Goal: Information Seeking & Learning: Find specific page/section

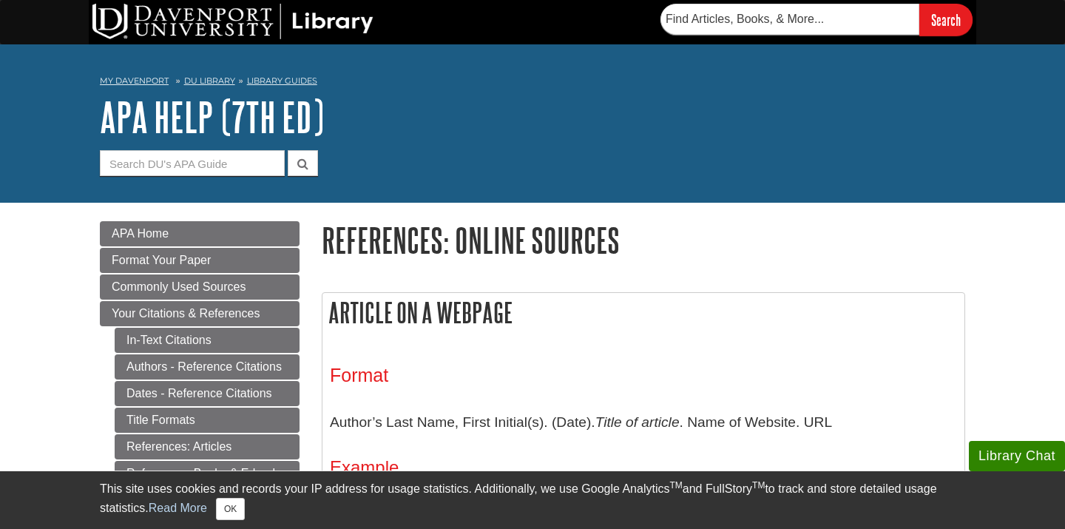
scroll to position [146, 0]
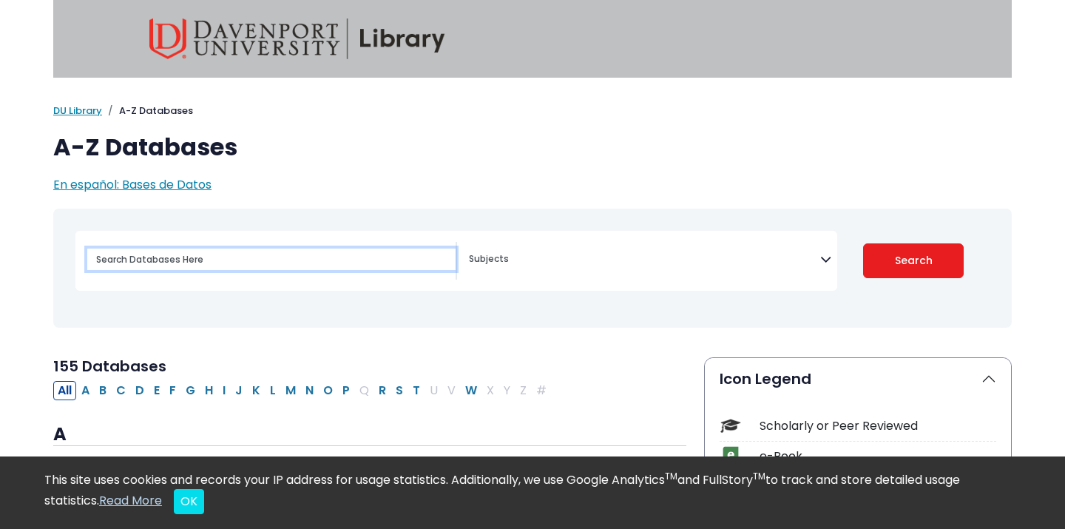
click at [361, 264] on input "Search database by title or keyword" at bounding box center [271, 259] width 368 height 21
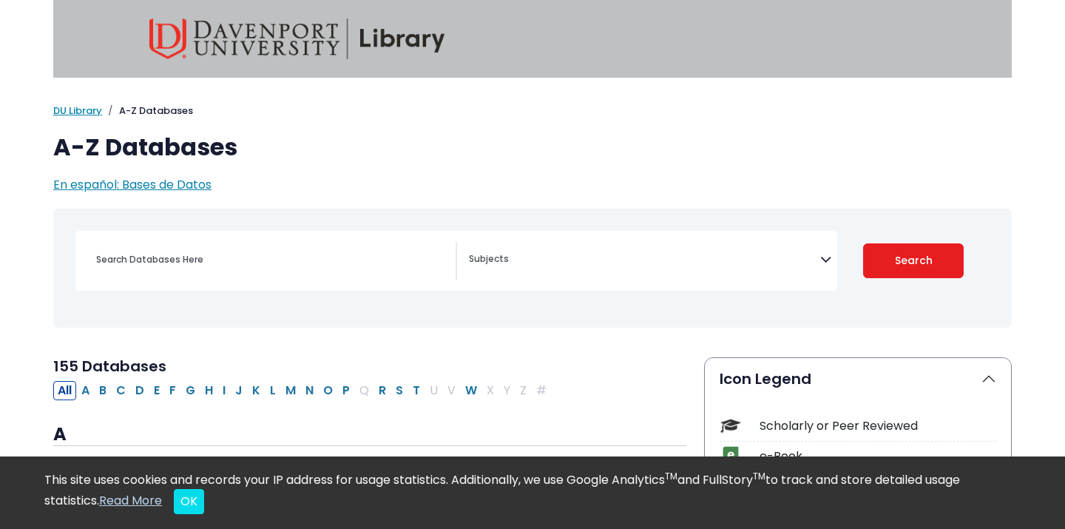
click at [614, 257] on textarea "Search" at bounding box center [644, 260] width 351 height 12
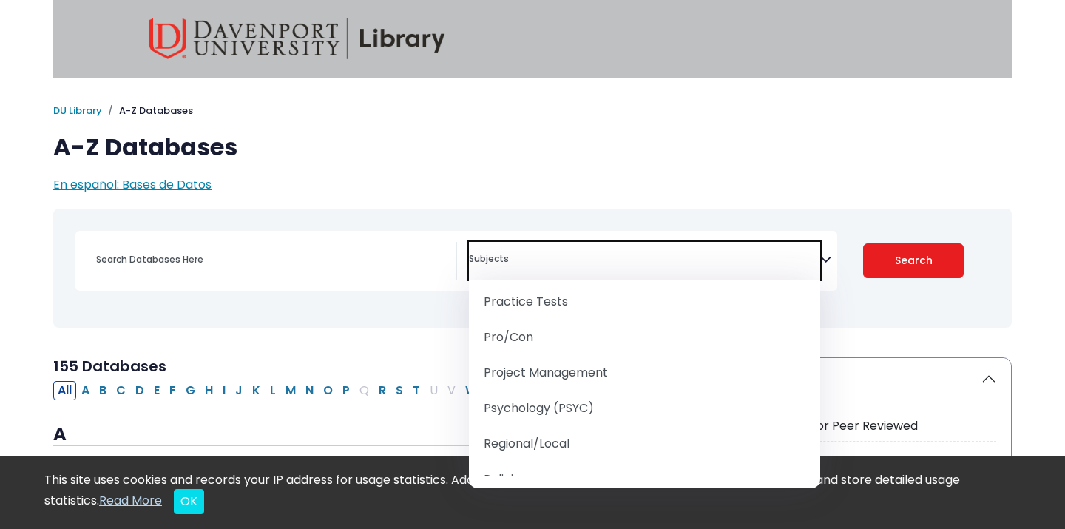
scroll to position [1634, 0]
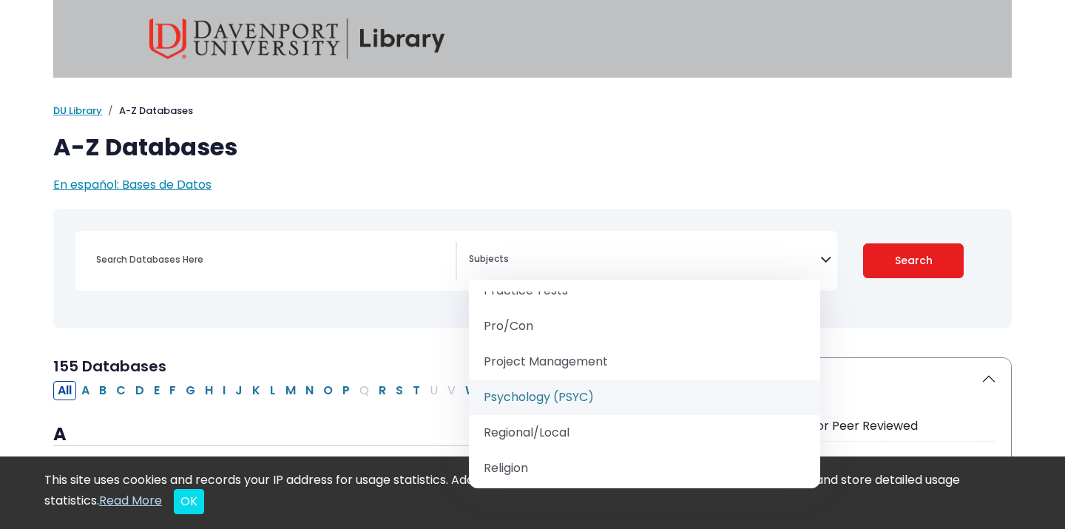
select select "232691"
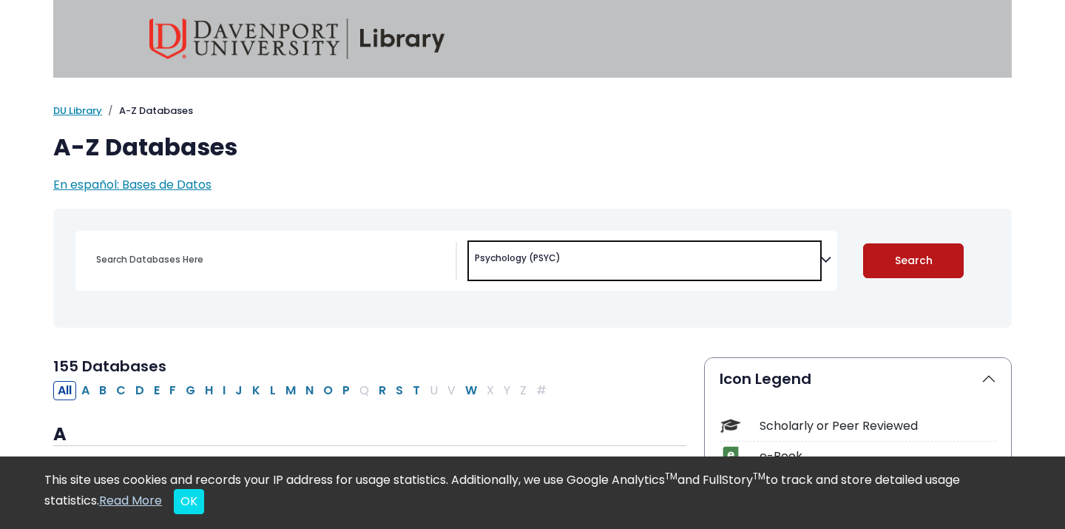
click at [896, 260] on button "Search" at bounding box center [913, 260] width 101 height 35
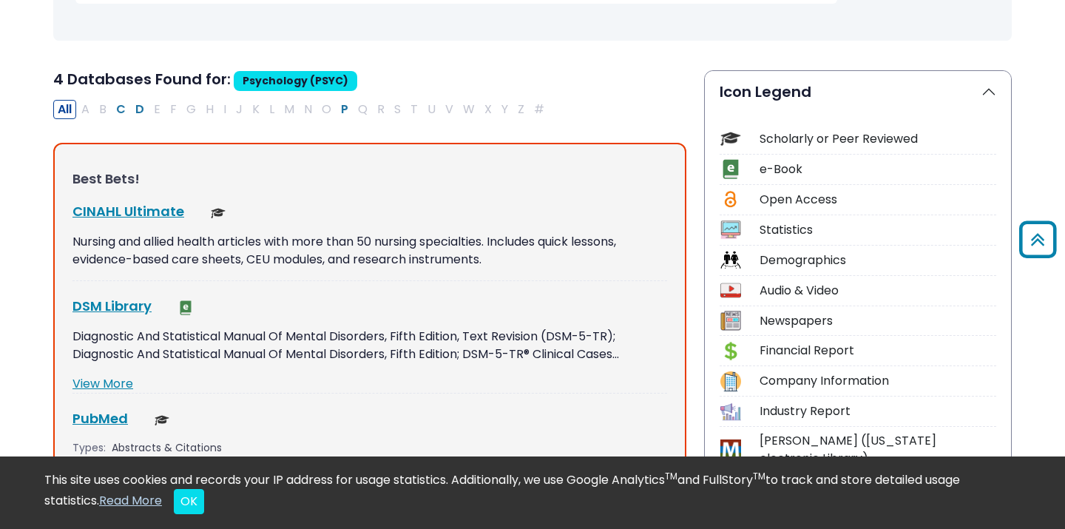
scroll to position [270, 0]
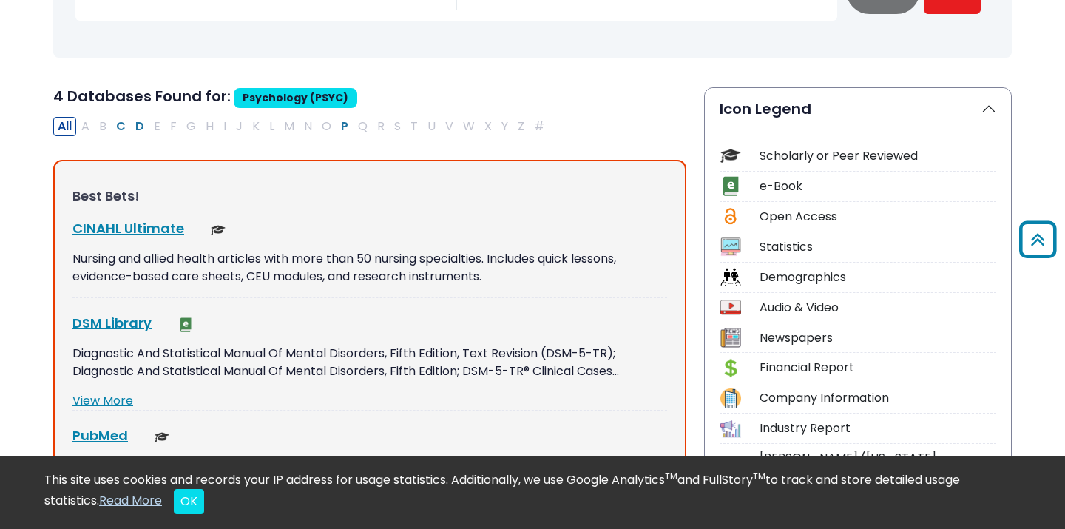
click at [874, 158] on div "Scholarly or Peer Reviewed" at bounding box center [878, 156] width 237 height 18
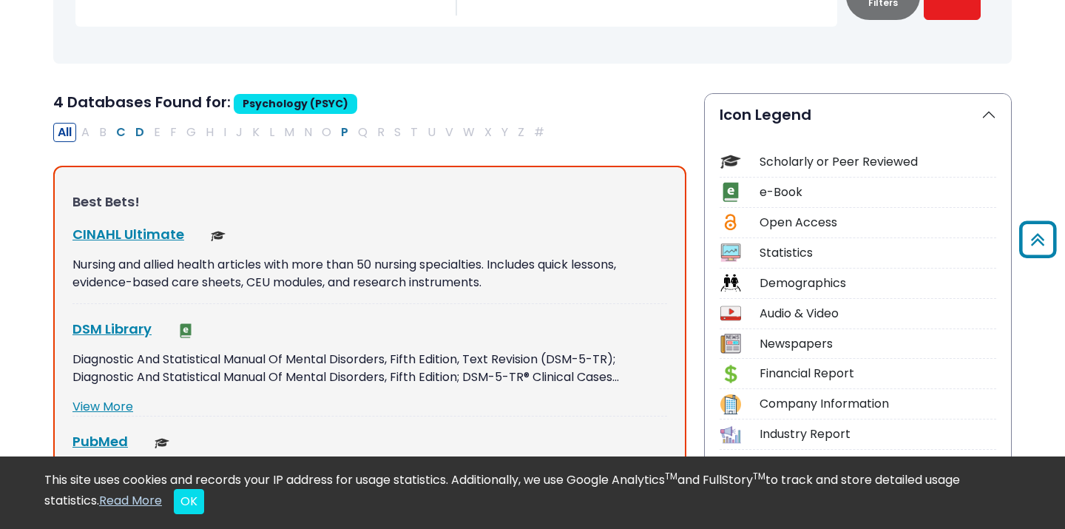
scroll to position [0, 0]
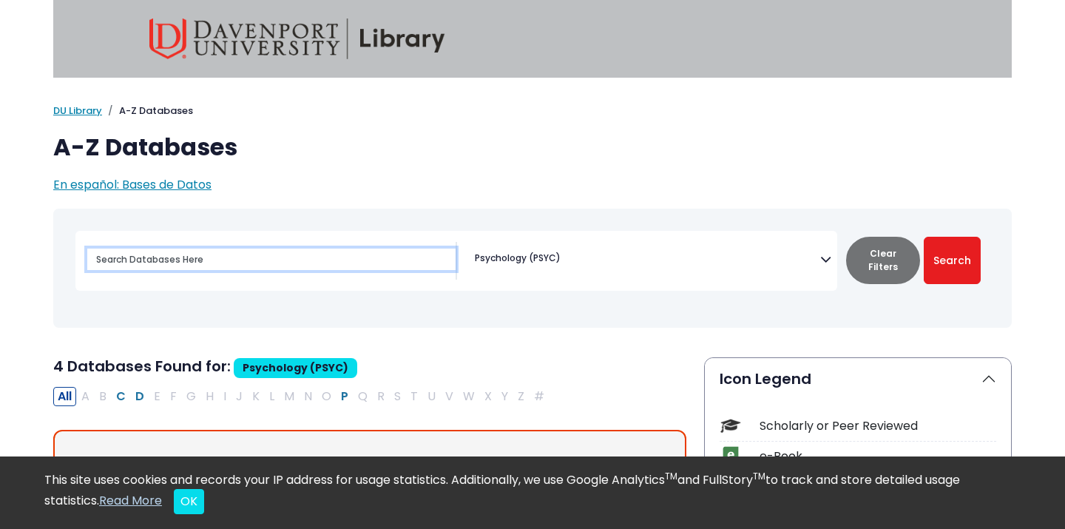
click at [369, 260] on input "Search database by title or keyword" at bounding box center [271, 259] width 368 height 21
type input "proquest all"
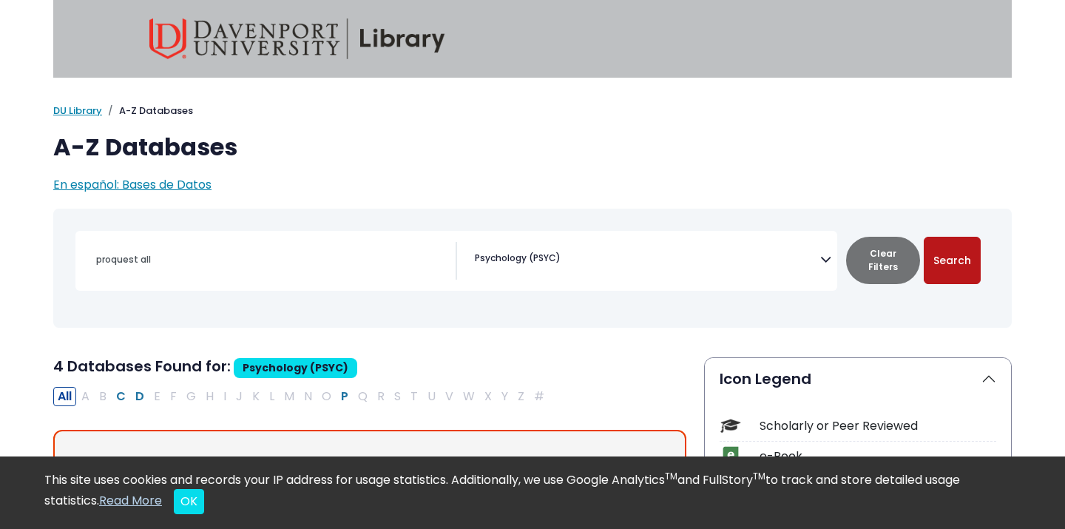
click at [950, 263] on button "Search" at bounding box center [952, 260] width 57 height 47
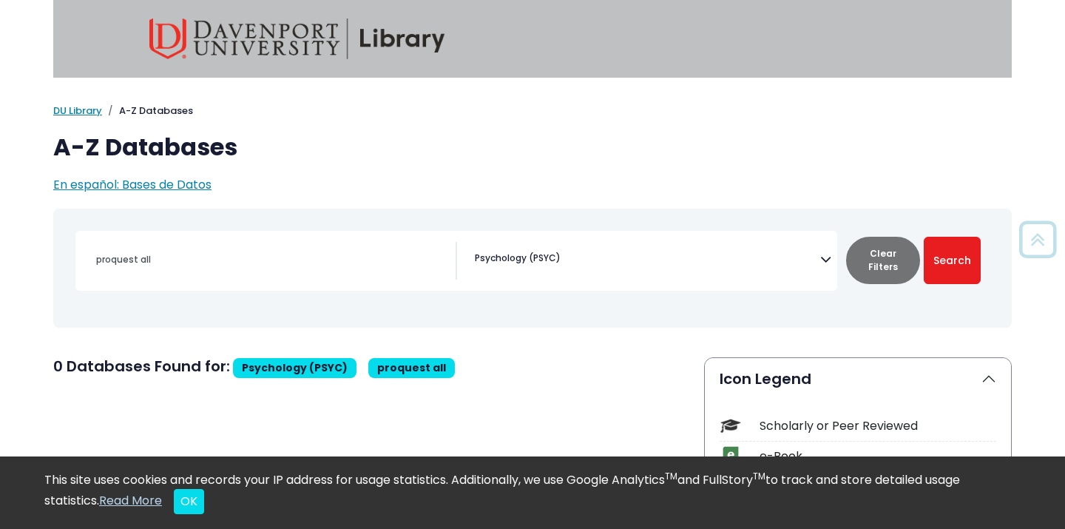
click at [611, 263] on span "× Psychology (PSYC)" at bounding box center [644, 261] width 351 height 38
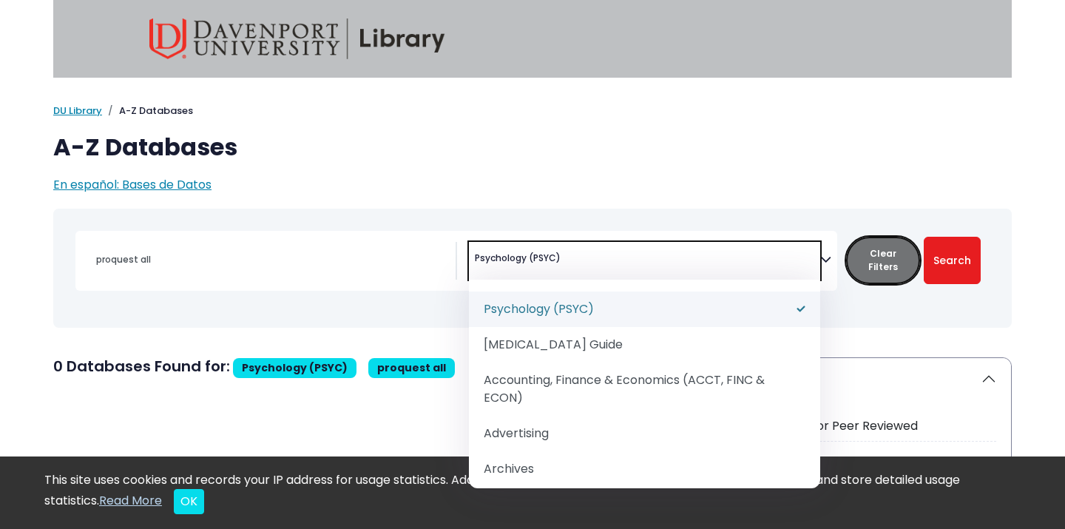
click at [877, 258] on button "Clear Filters" at bounding box center [883, 260] width 74 height 47
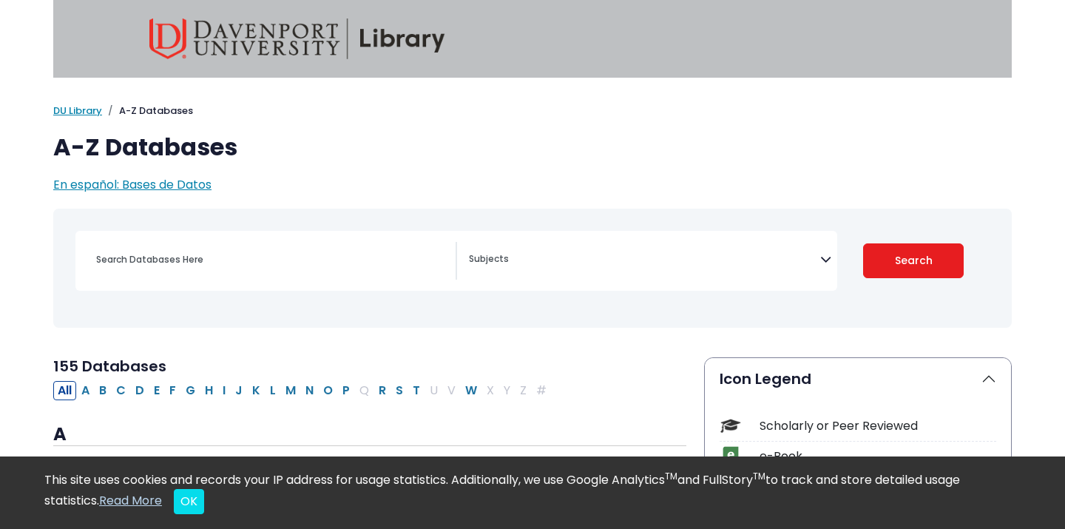
click at [296, 271] on div "Search filters" at bounding box center [271, 260] width 368 height 36
click at [349, 388] on button "P" at bounding box center [346, 390] width 16 height 19
select select "Database Subject Filter"
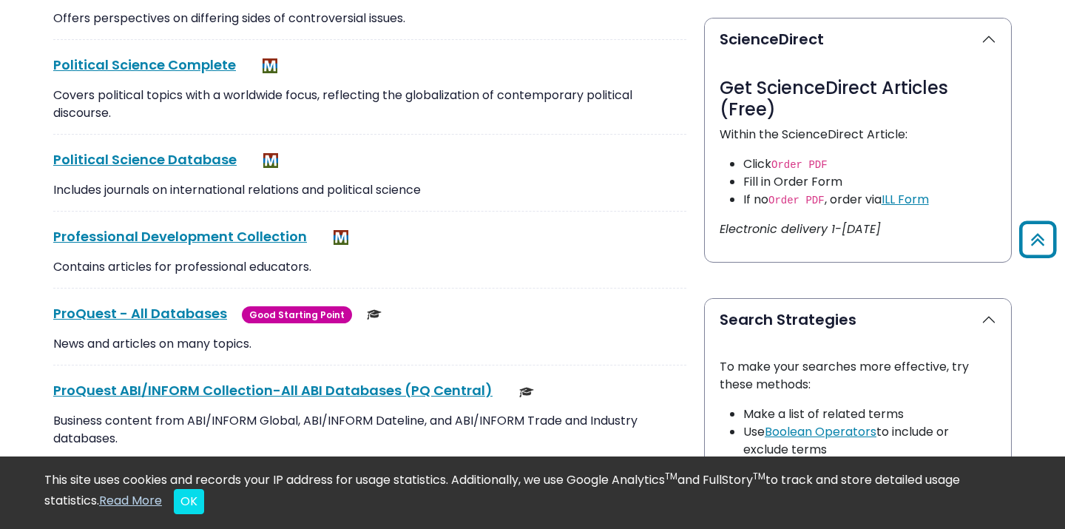
scroll to position [817, 0]
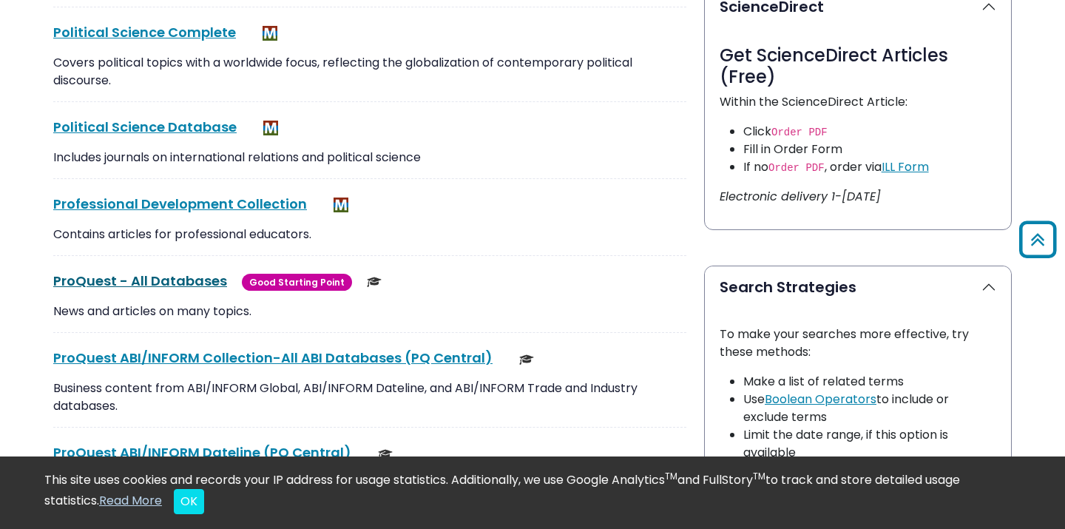
click at [146, 279] on link "ProQuest - All Databases This link opens in a new window" at bounding box center [140, 280] width 174 height 18
